Goal: Information Seeking & Learning: Find specific fact

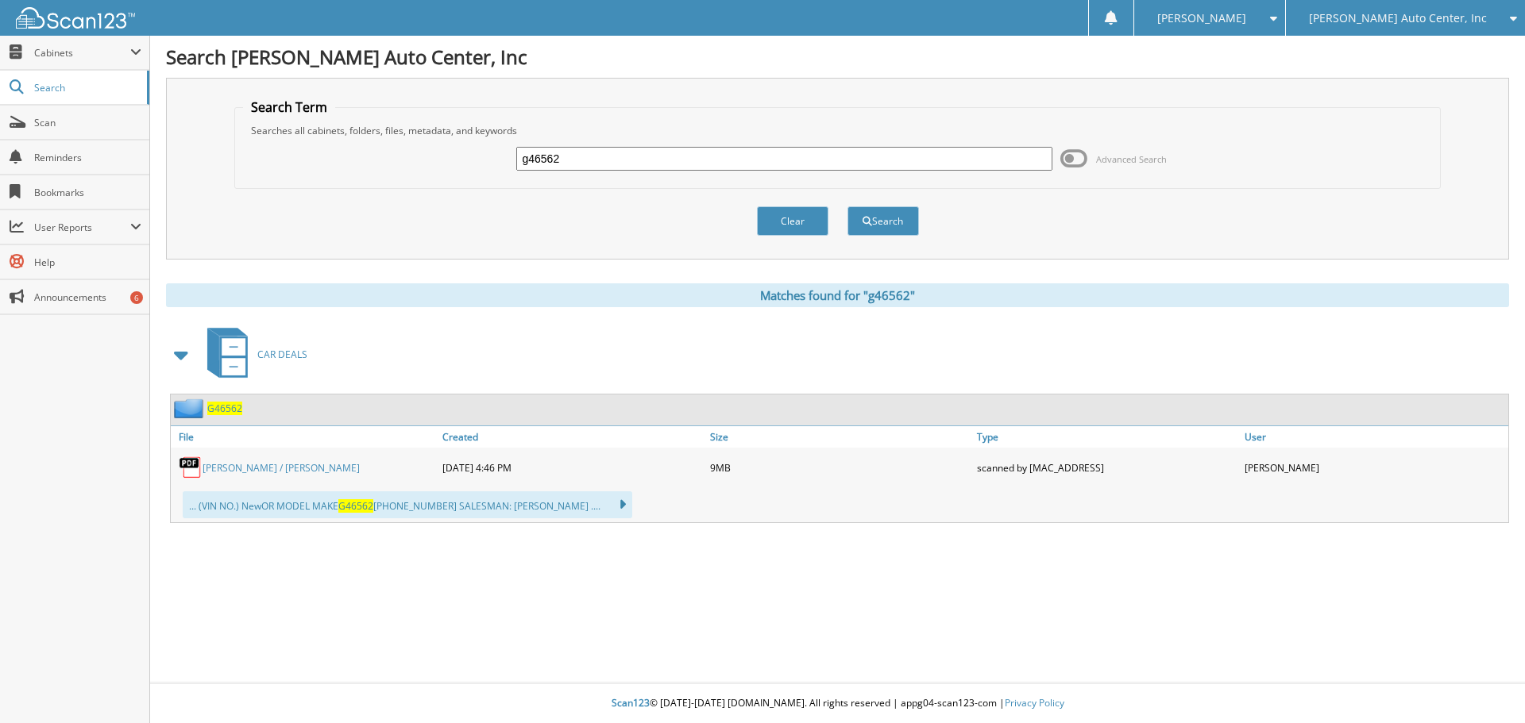
click at [584, 163] on input "g46562" at bounding box center [783, 159] width 535 height 24
type input "g53360"
click at [847, 206] on button "Search" at bounding box center [882, 220] width 71 height 29
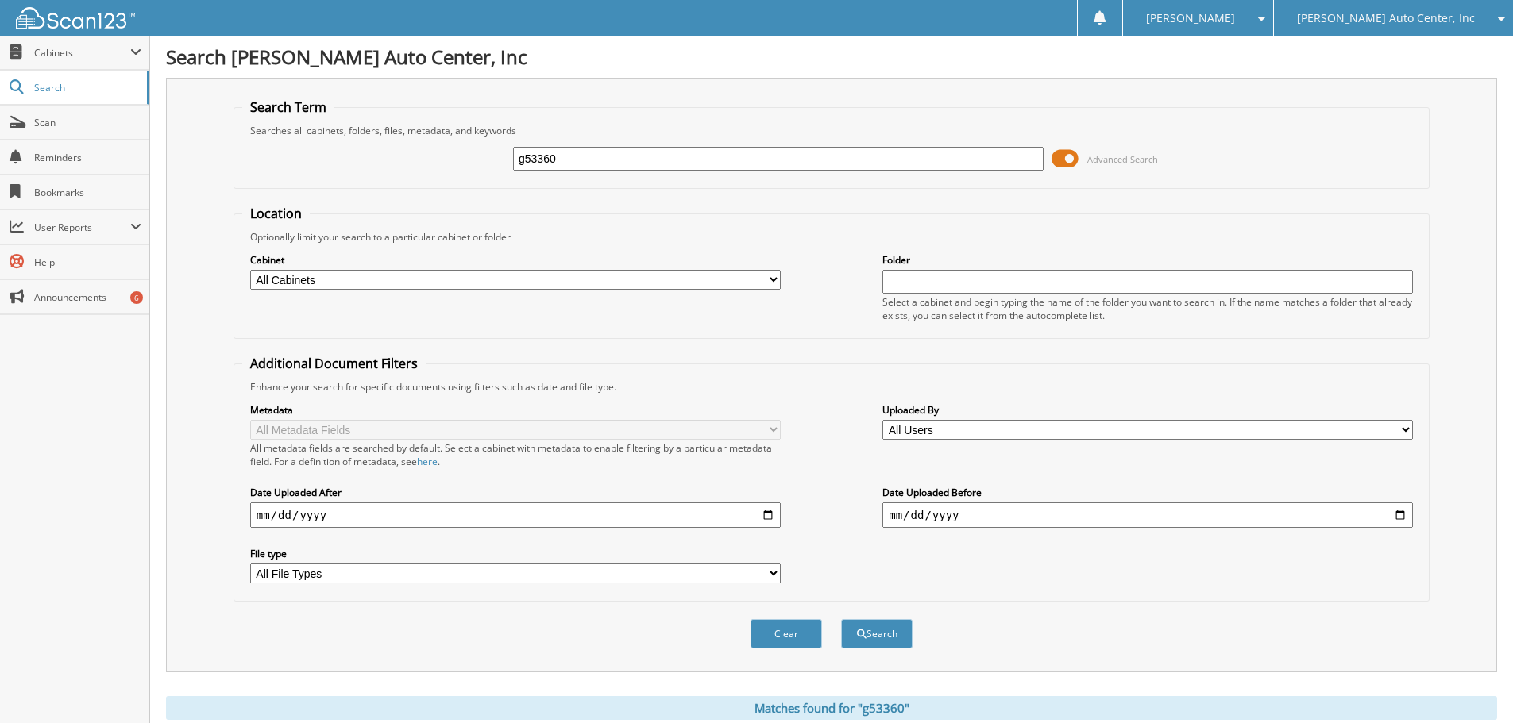
click at [1070, 157] on span at bounding box center [1064, 159] width 27 height 24
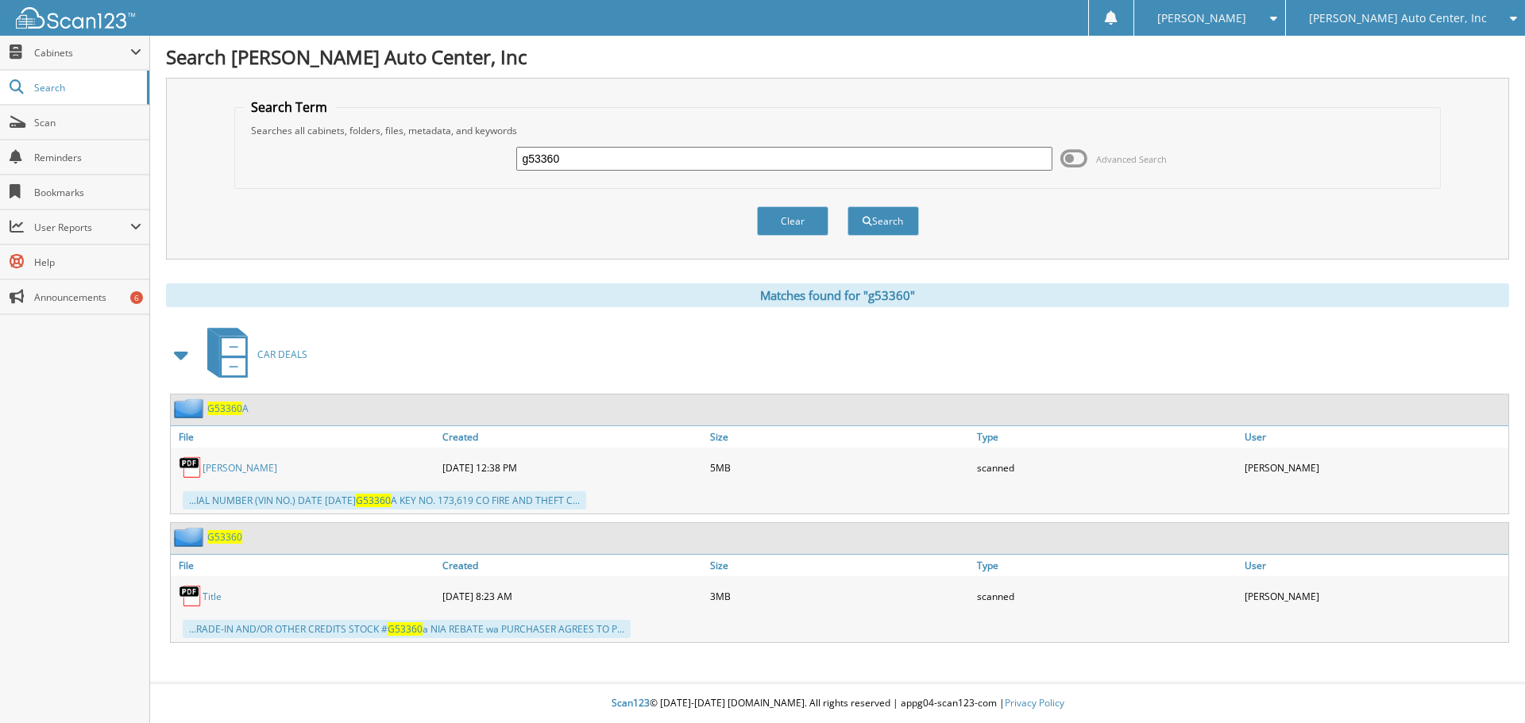
click at [226, 534] on span "G53360" at bounding box center [224, 536] width 35 height 13
